Goal: Transaction & Acquisition: Purchase product/service

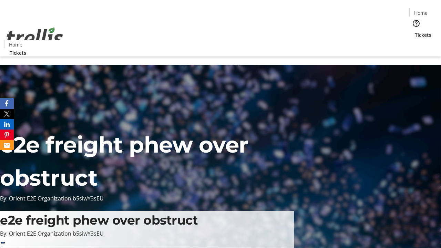
click at [415, 31] on span "Tickets" at bounding box center [423, 34] width 17 height 7
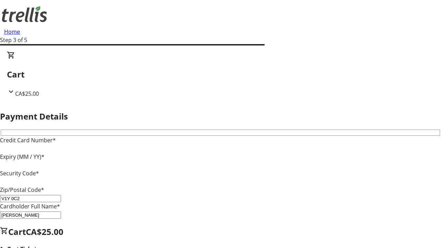
type input "V1Y 0C2"
